Goal: Navigation & Orientation: Find specific page/section

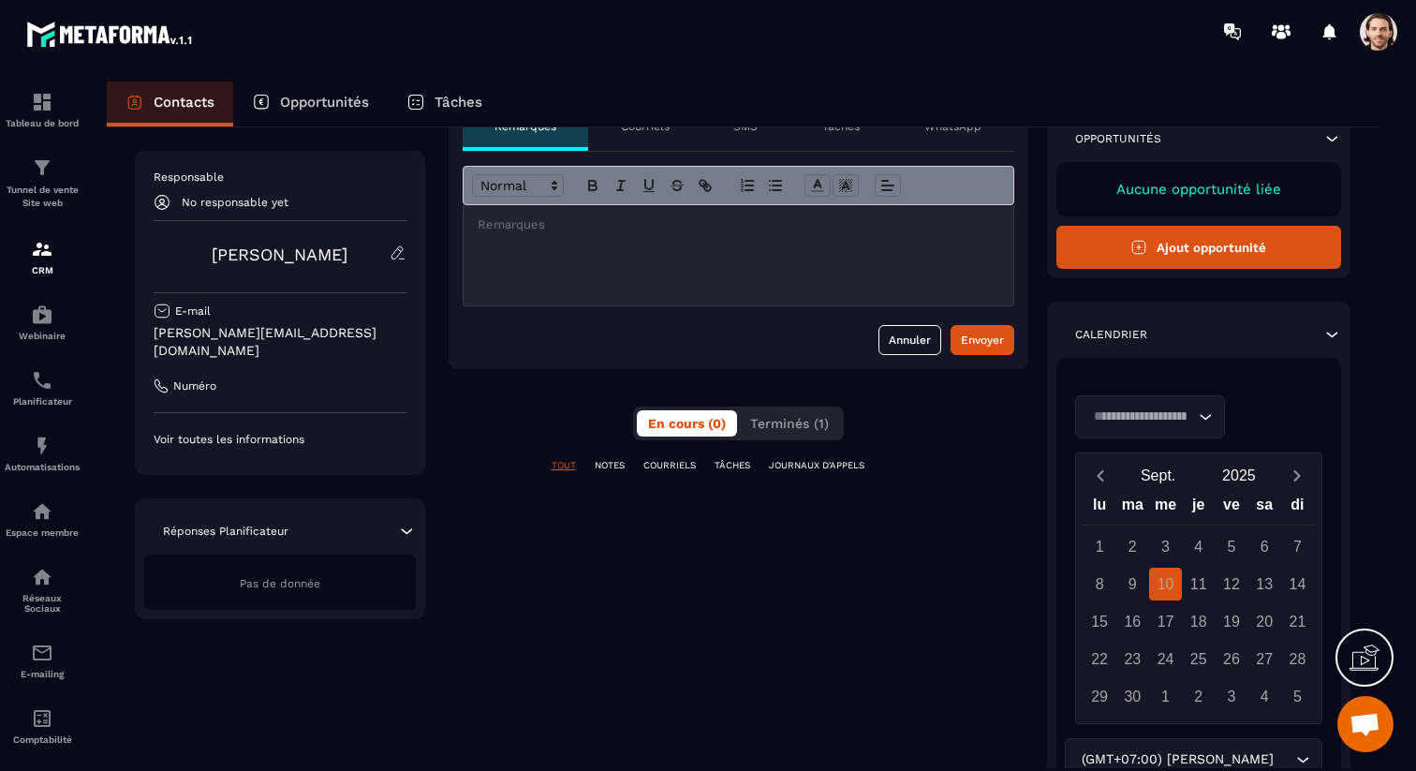
scroll to position [105, 0]
click at [1188, 410] on div "Candidature Frenchy Partners" at bounding box center [1196, 415] width 223 height 21
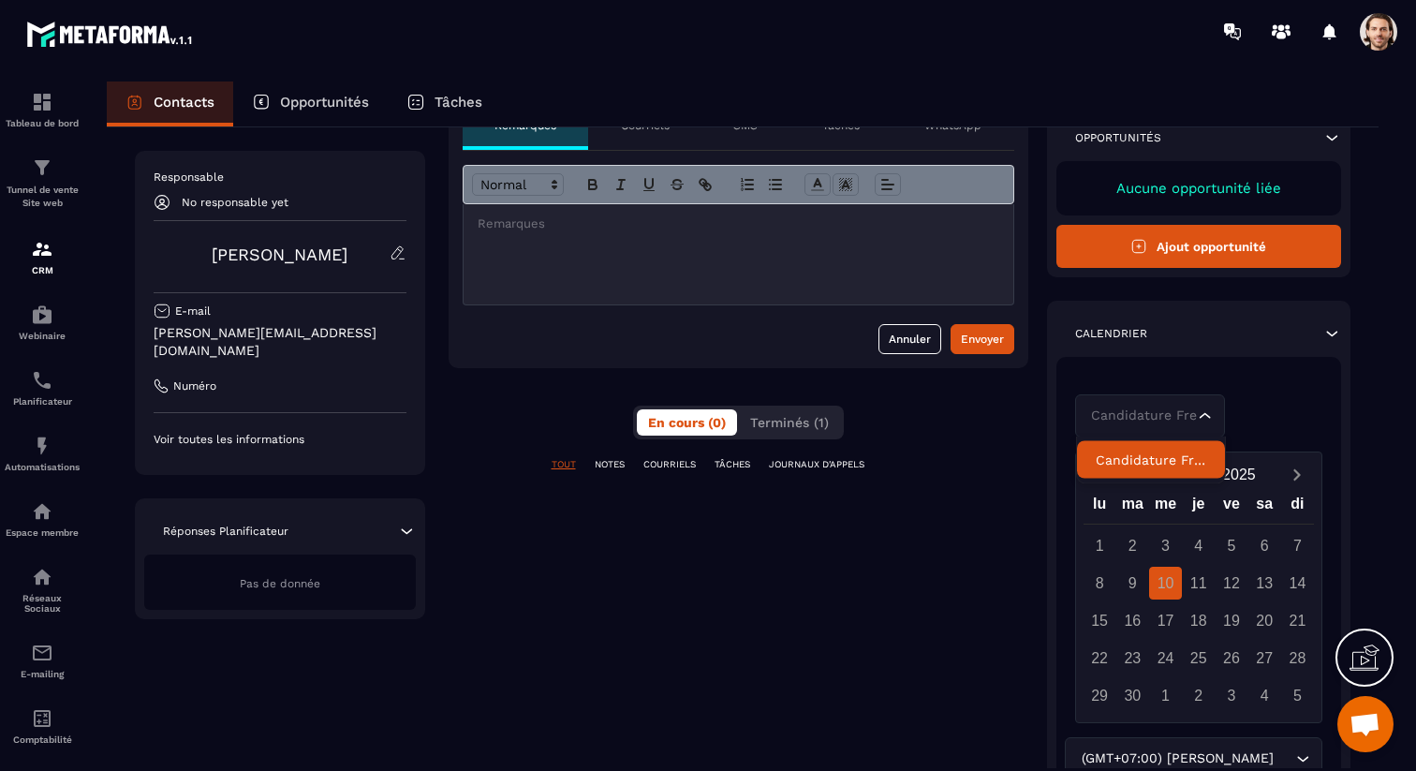
click at [1182, 459] on p "Candidature Frenchy Partners" at bounding box center [1150, 459] width 110 height 19
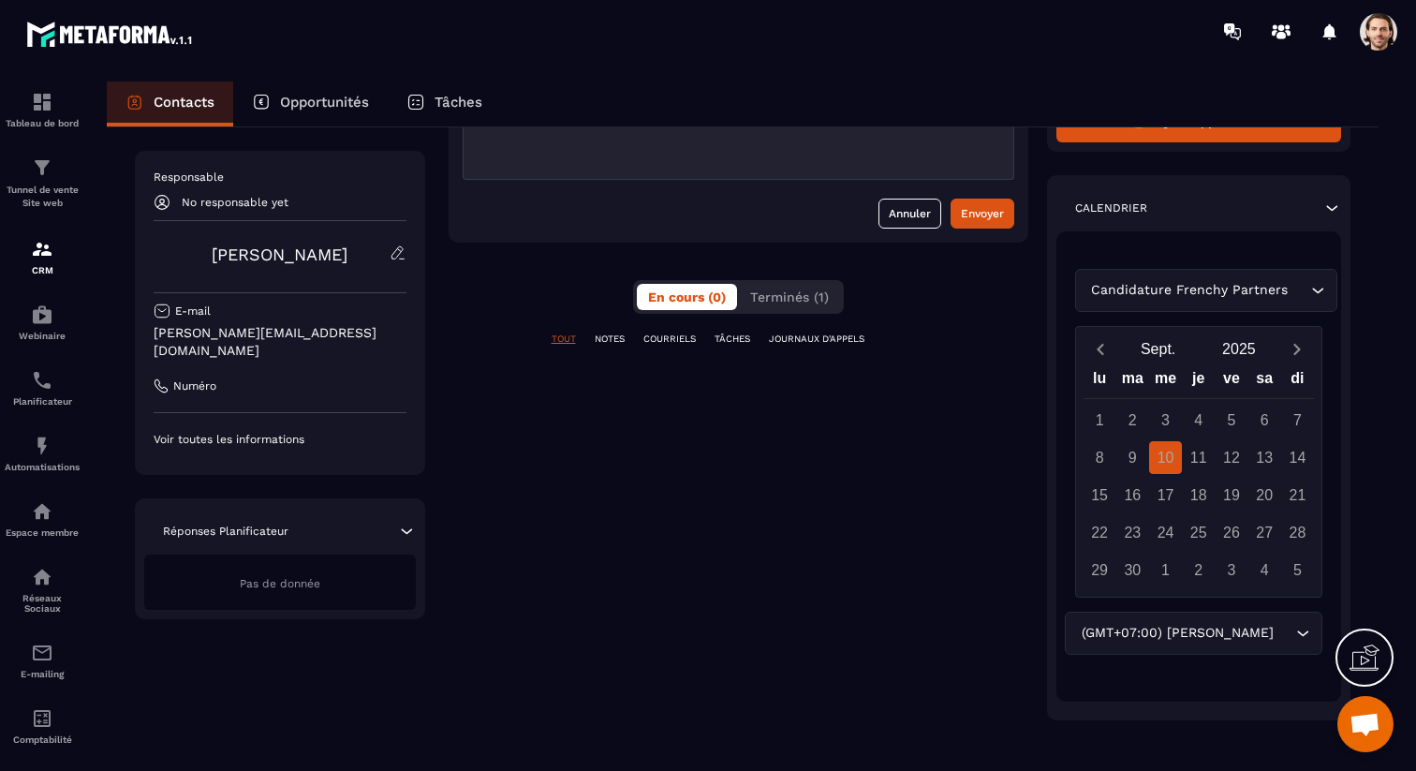
scroll to position [238, 0]
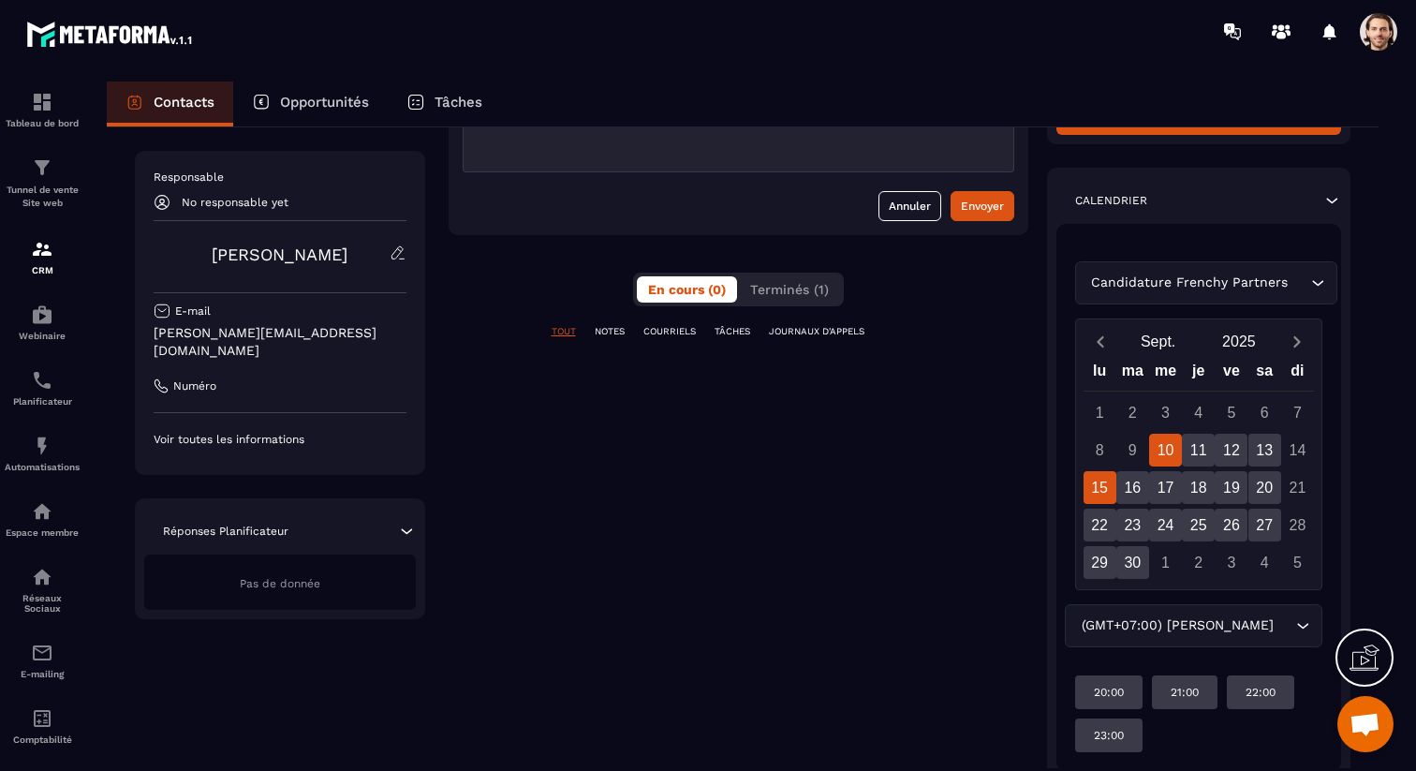
click at [1103, 484] on div "15" at bounding box center [1099, 487] width 33 height 33
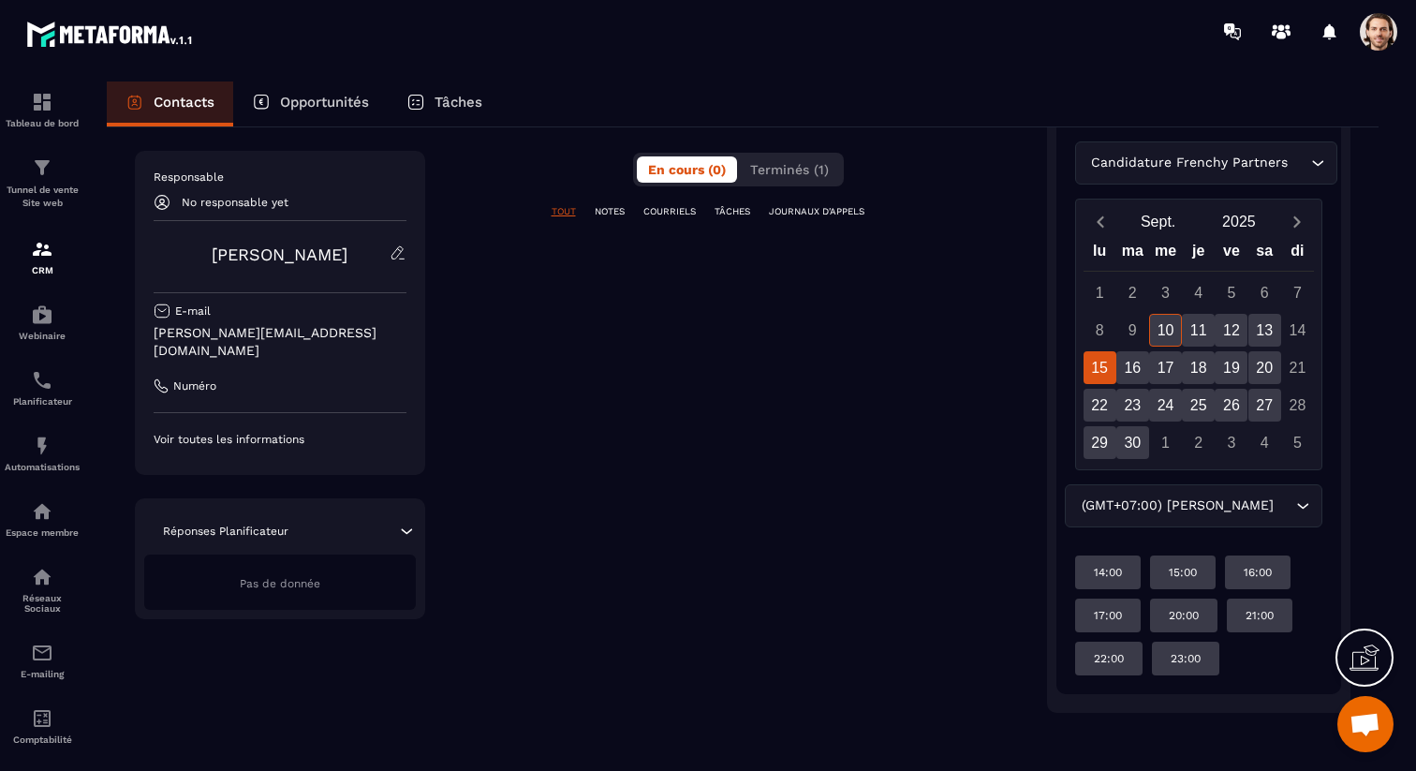
click at [1216, 492] on div "(GMT+07:00) [PERSON_NAME] Loading..." at bounding box center [1193, 505] width 257 height 43
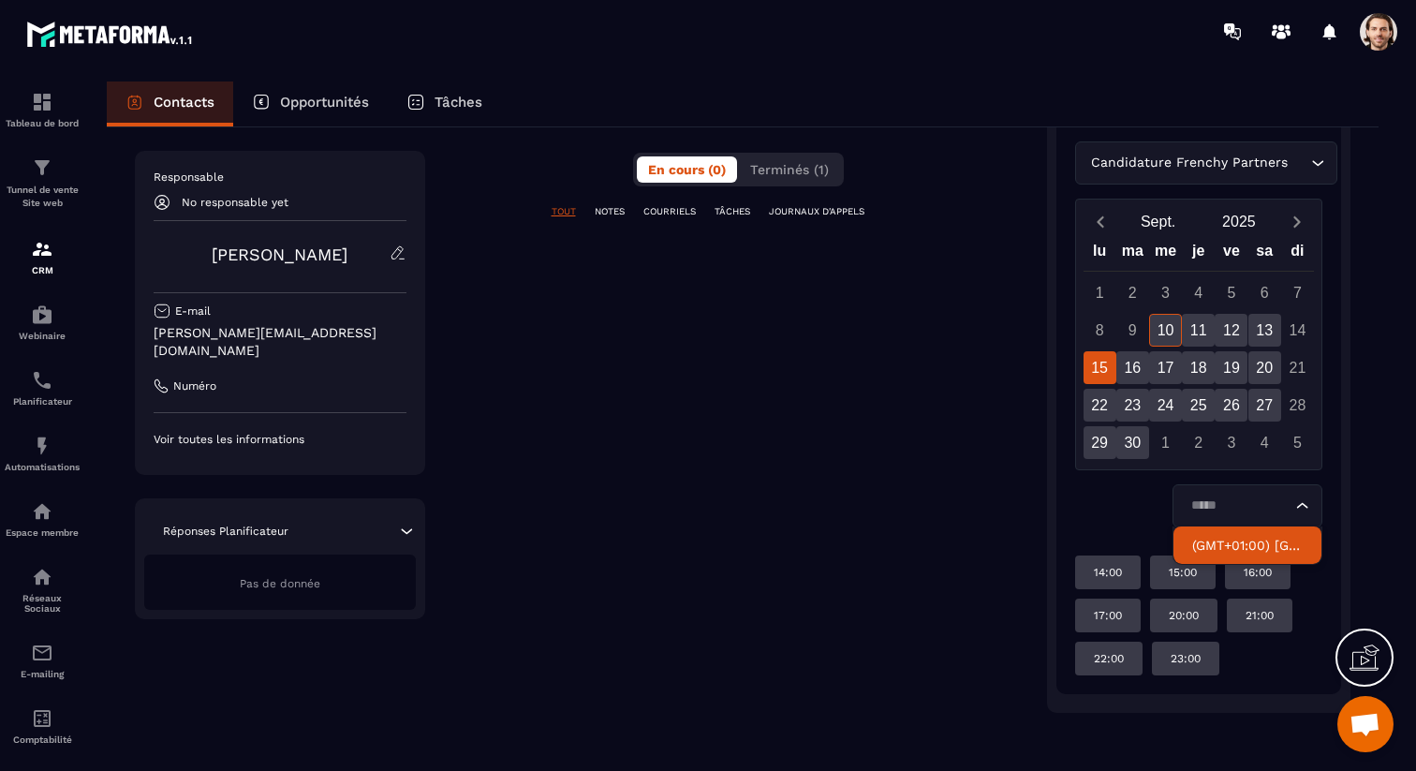
click at [1242, 537] on p "(GMT+01:00) [GEOGRAPHIC_DATA]" at bounding box center [1247, 545] width 110 height 19
type input "*****"
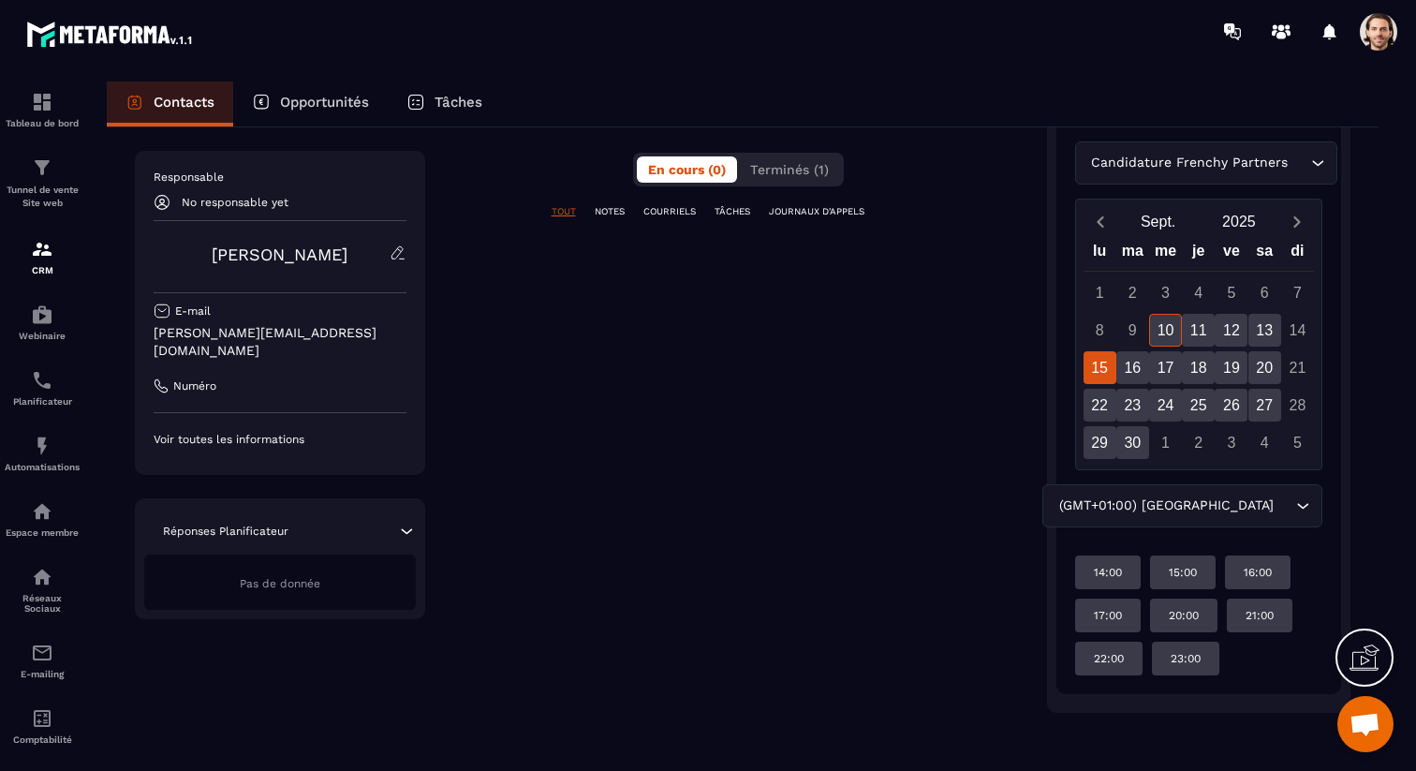
click at [1103, 368] on div "15" at bounding box center [1099, 367] width 33 height 33
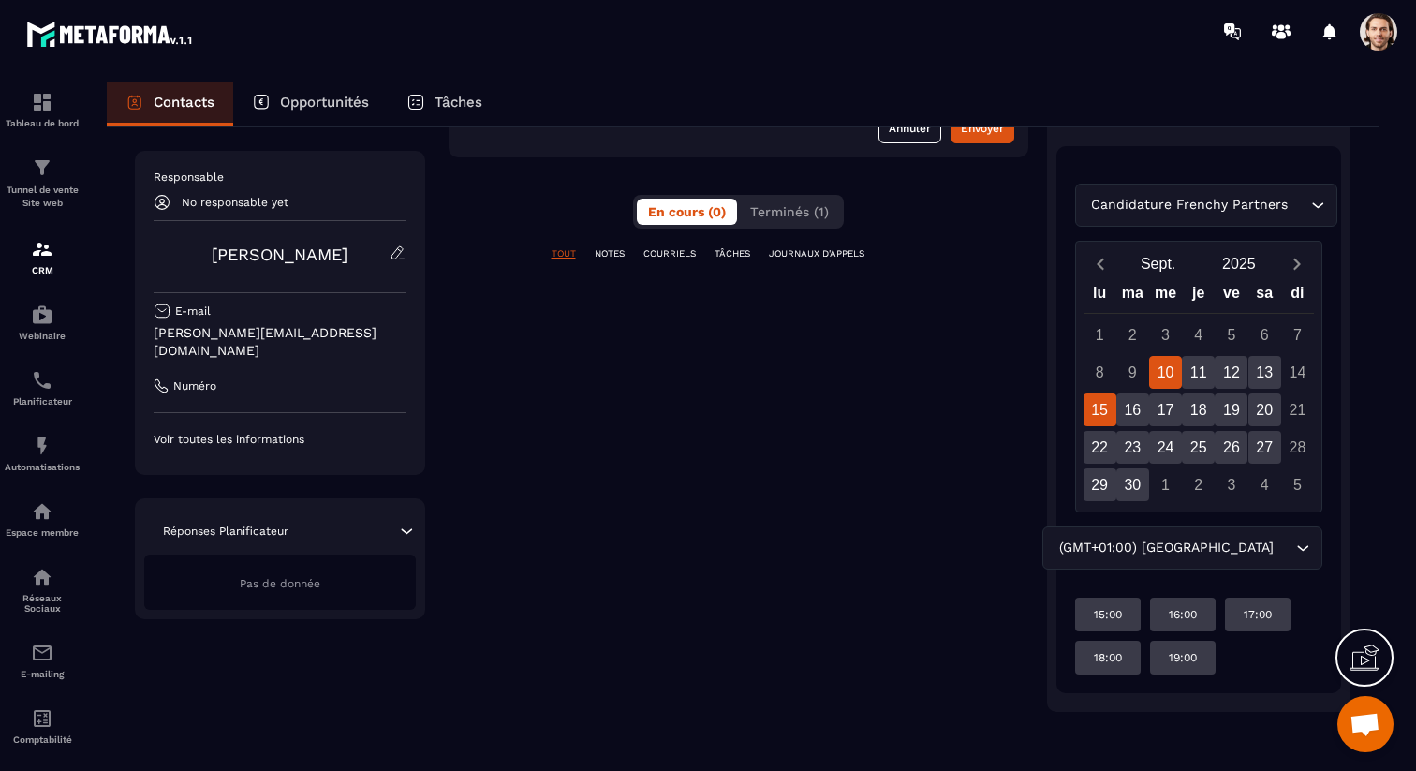
scroll to position [315, 0]
click at [1109, 409] on div "15" at bounding box center [1099, 410] width 33 height 33
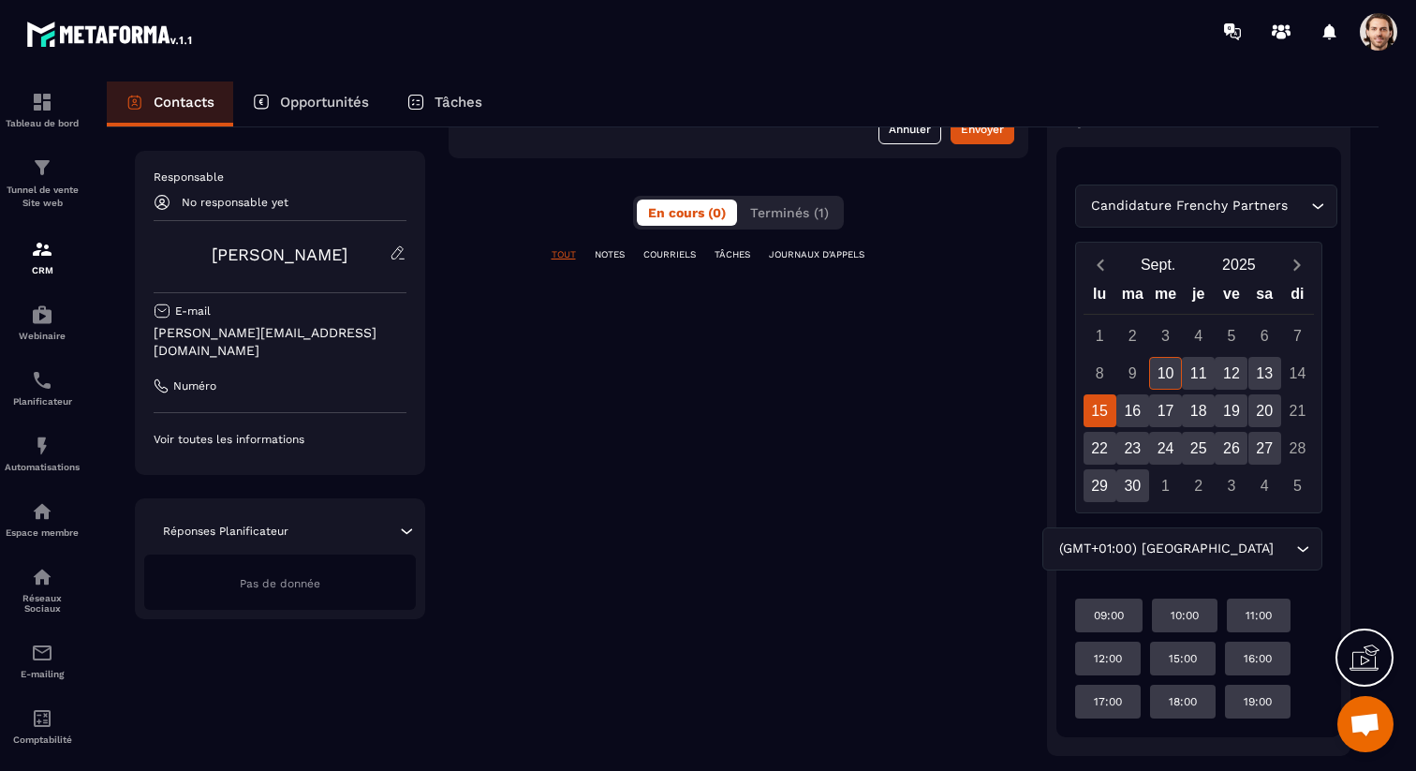
scroll to position [358, 0]
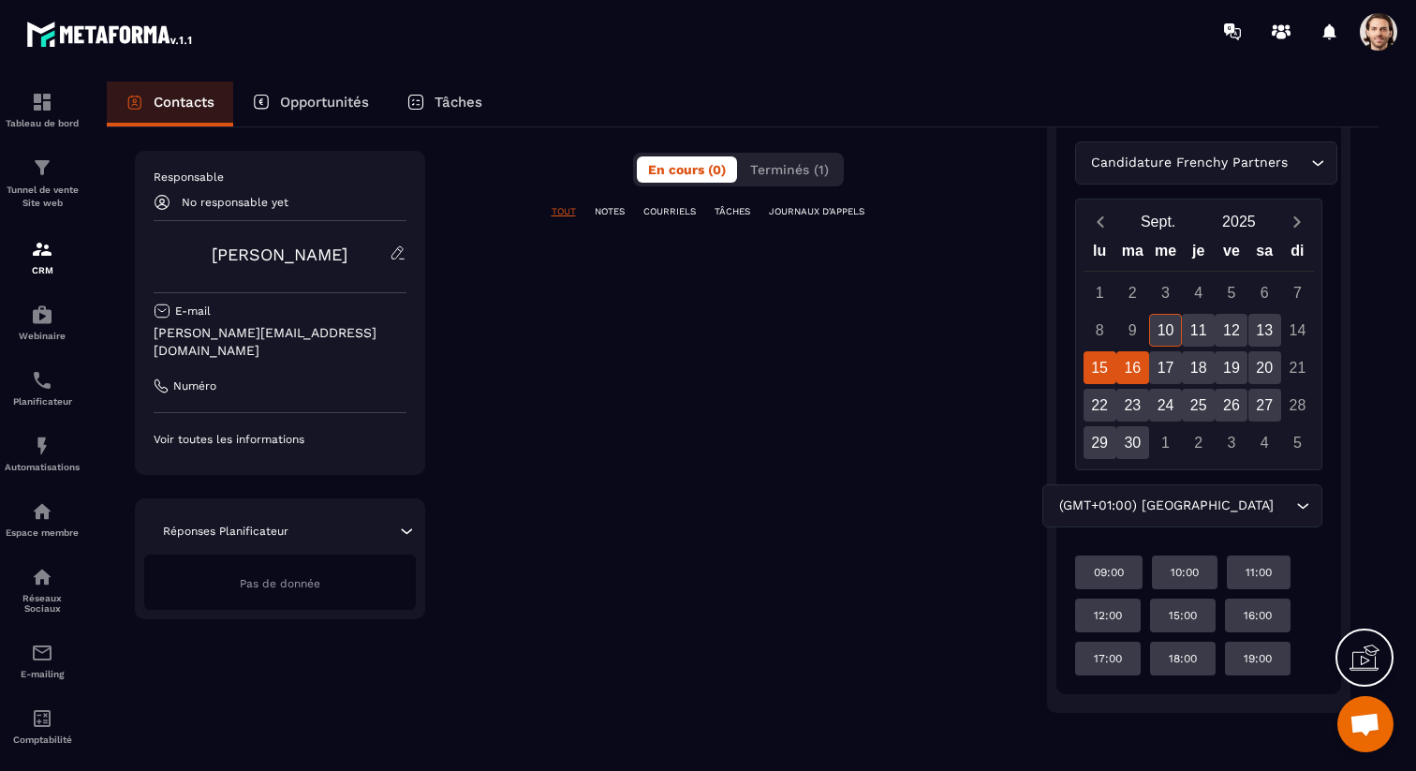
click at [1135, 368] on div "16" at bounding box center [1132, 367] width 33 height 33
click at [1176, 371] on div "17" at bounding box center [1165, 367] width 33 height 33
click at [1213, 372] on div "18" at bounding box center [1198, 367] width 33 height 33
click at [1240, 370] on div "19" at bounding box center [1230, 367] width 33 height 33
click at [1263, 371] on div "20" at bounding box center [1264, 367] width 33 height 33
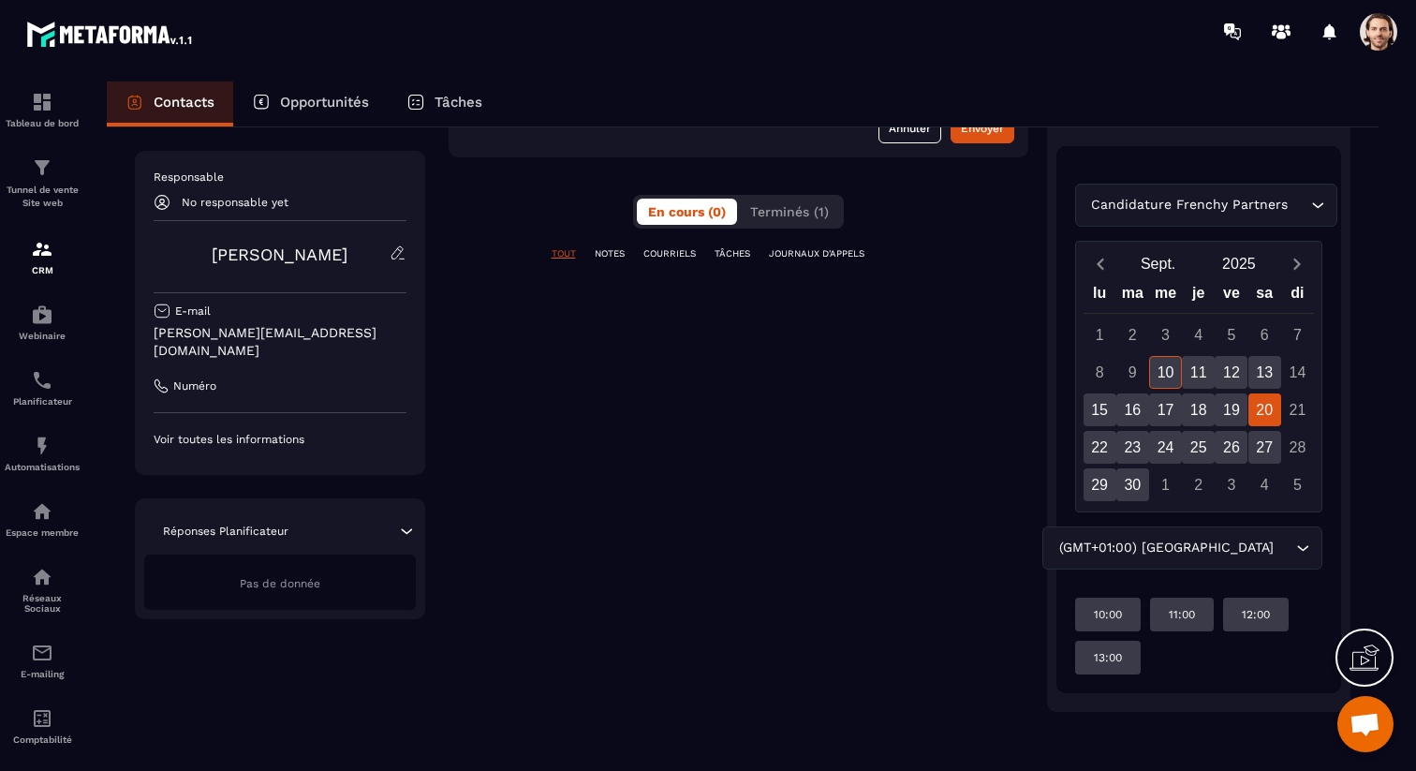
scroll to position [315, 0]
click at [1099, 437] on div "22" at bounding box center [1099, 448] width 33 height 33
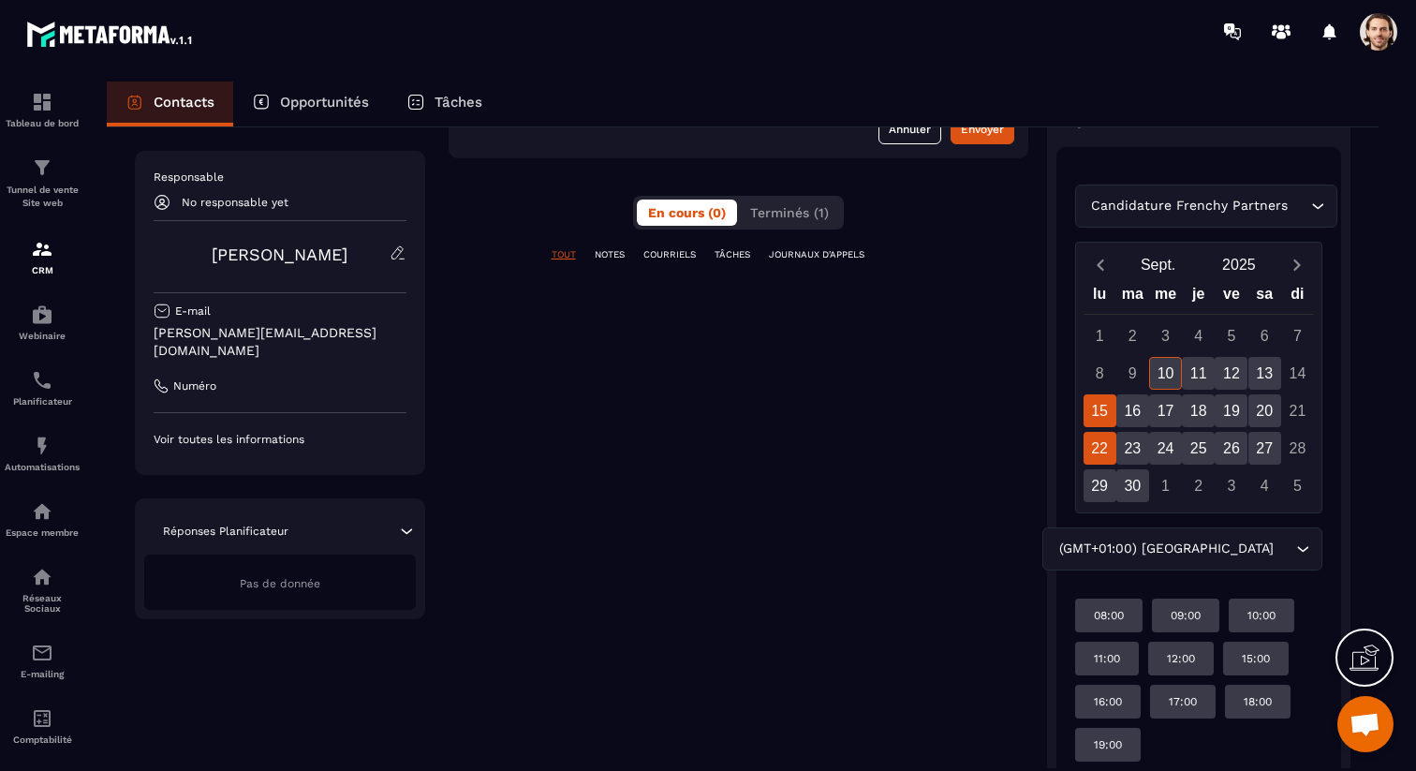
click at [1111, 408] on div "15" at bounding box center [1099, 410] width 33 height 33
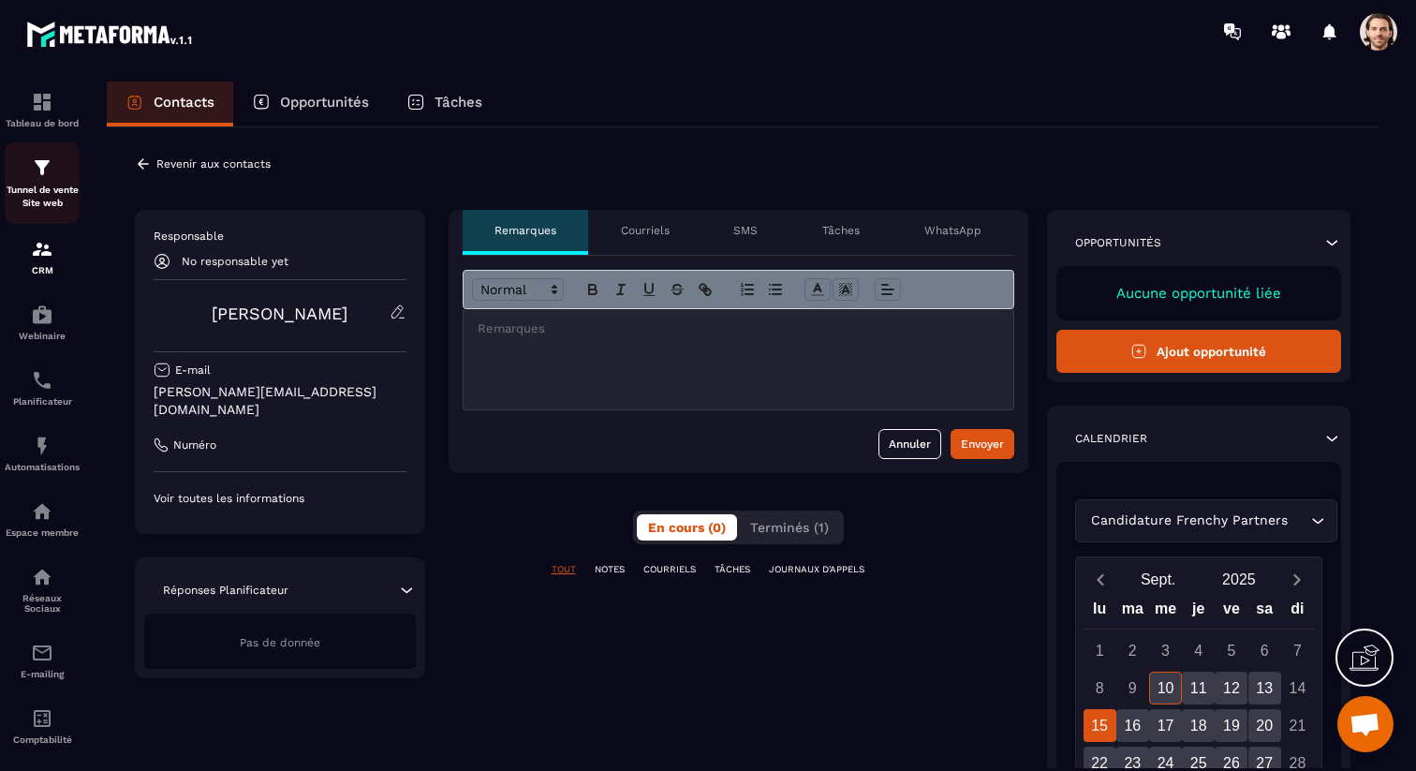
click at [53, 188] on p "Tunnel de vente Site web" at bounding box center [42, 197] width 75 height 26
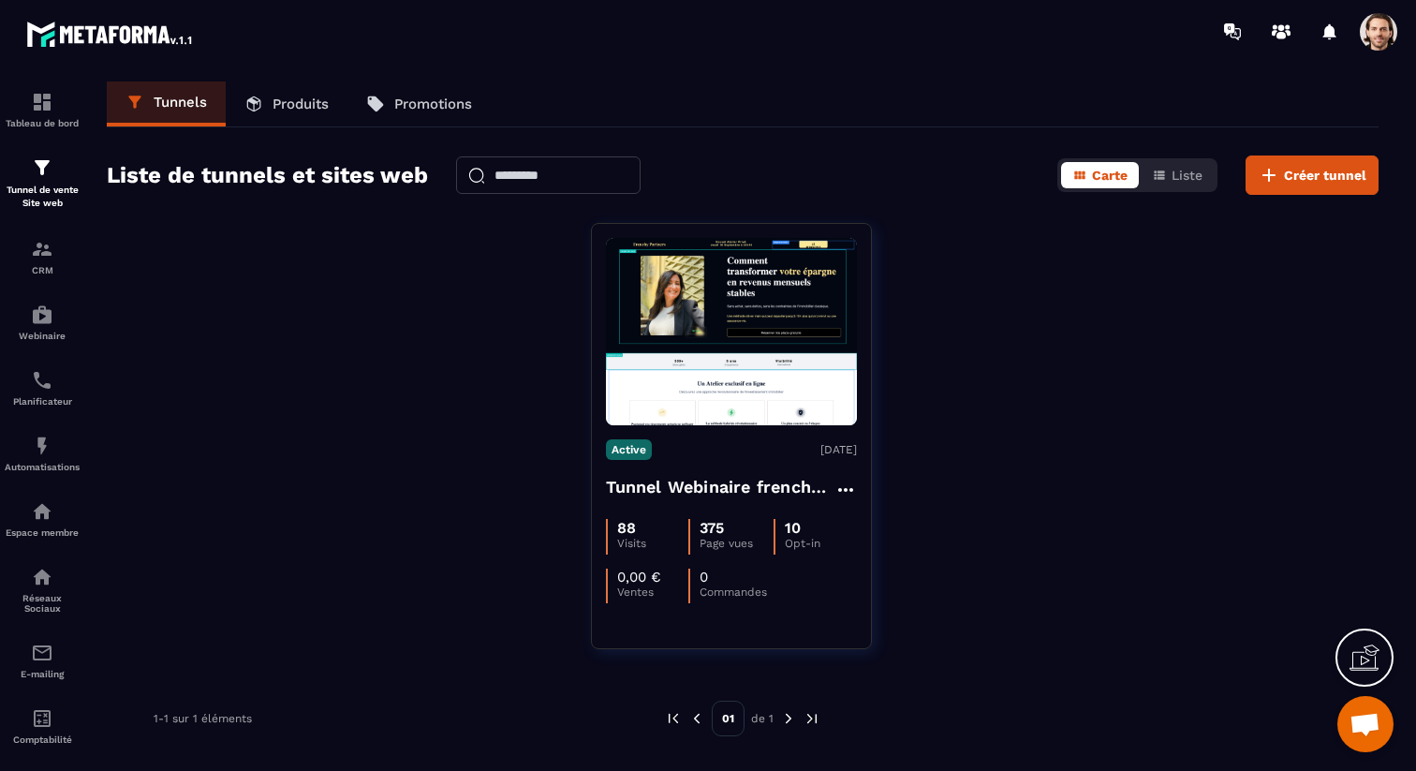
click at [1383, 22] on span at bounding box center [1378, 31] width 37 height 37
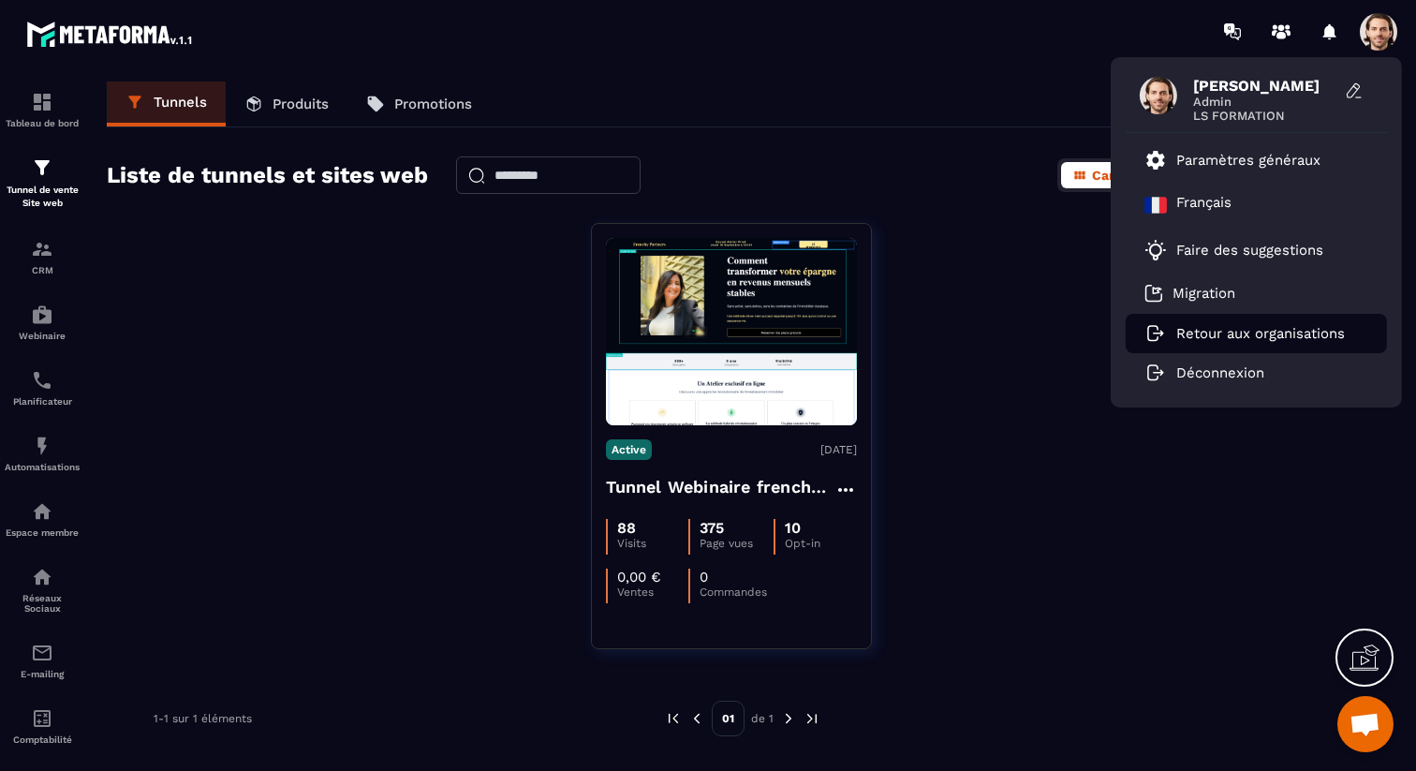
click at [1233, 335] on p "Retour aux organisations" at bounding box center [1260, 333] width 169 height 17
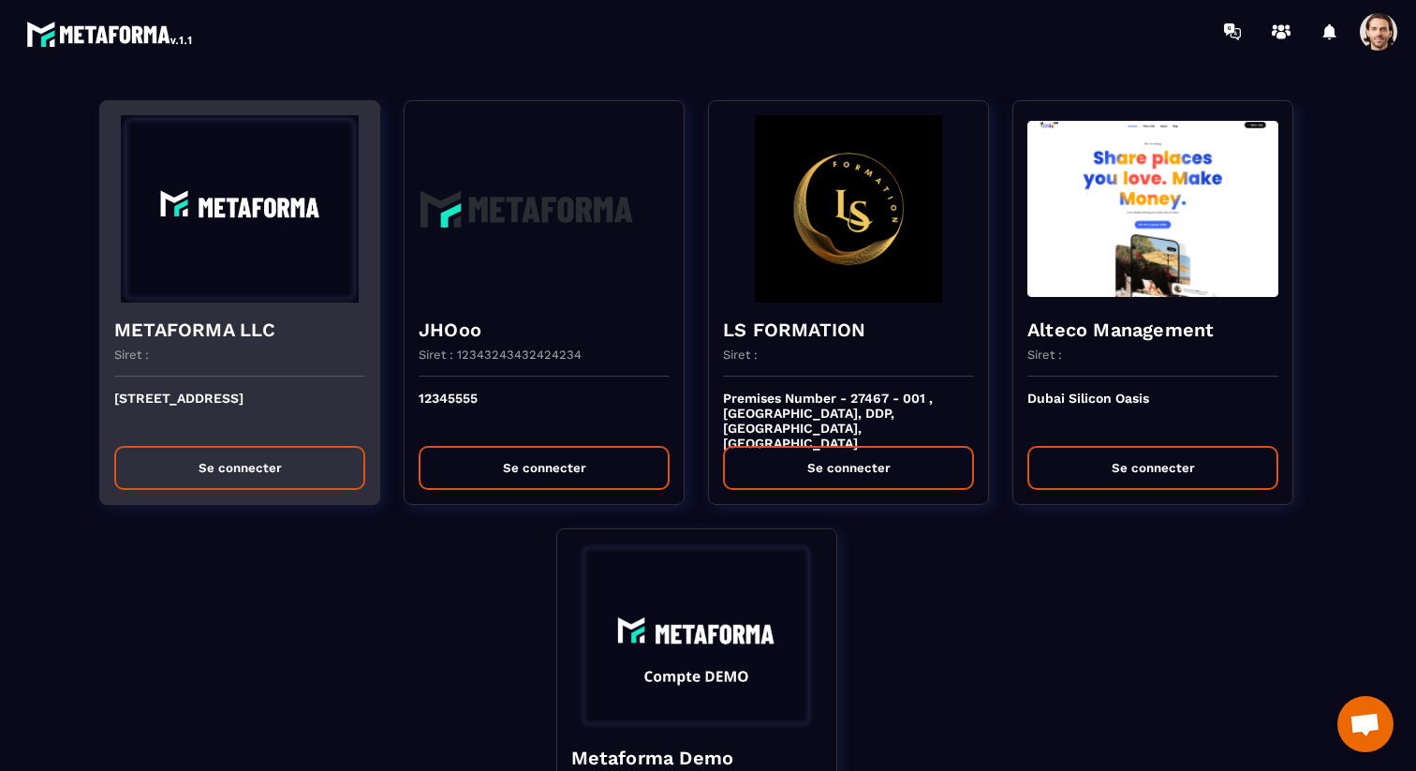
click at [198, 343] on div "METAFORMA LLC Siret :" at bounding box center [239, 339] width 279 height 74
